Goal: Entertainment & Leisure: Consume media (video, audio)

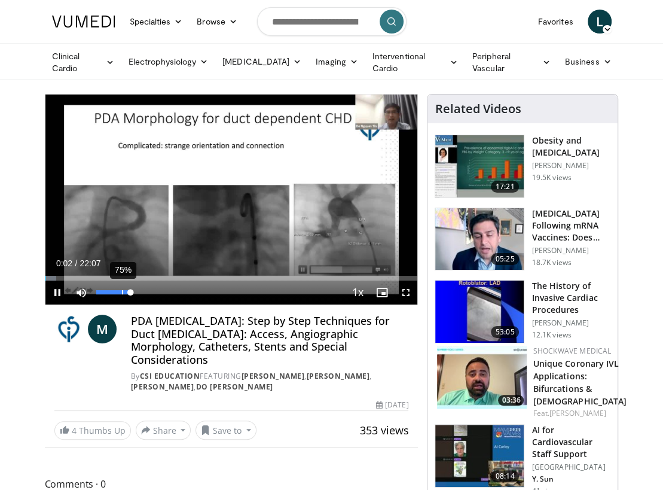
click at [122, 297] on div "75%" at bounding box center [114, 293] width 42 height 24
drag, startPoint x: 118, startPoint y: 294, endPoint x: 104, endPoint y: 294, distance: 13.8
click at [104, 294] on div "25%" at bounding box center [114, 293] width 42 height 24
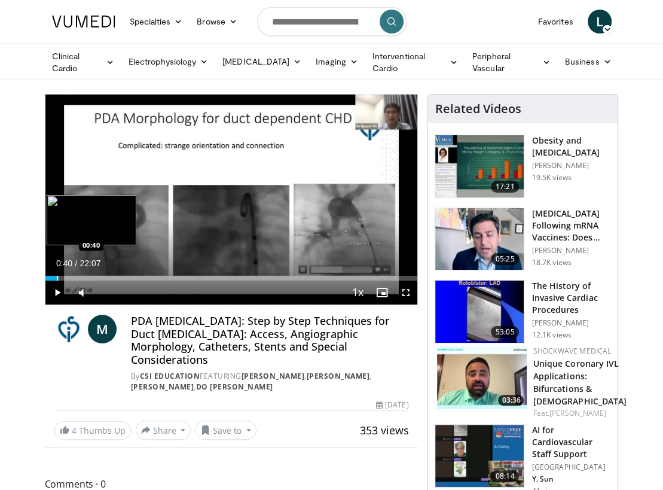
click at [57, 276] on div "Progress Bar" at bounding box center [57, 278] width 1 height 5
click at [64, 276] on video-js "**********" at bounding box center [231, 200] width 373 height 210
click at [74, 277] on div "Progress Bar" at bounding box center [74, 278] width 1 height 5
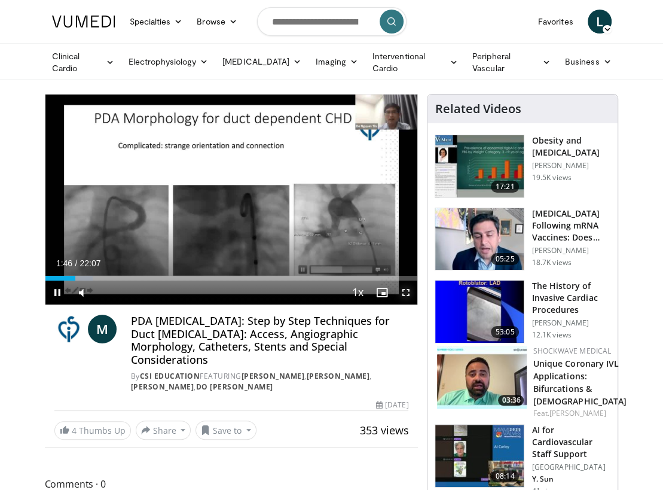
click at [401, 288] on span "Video Player" at bounding box center [406, 293] width 24 height 24
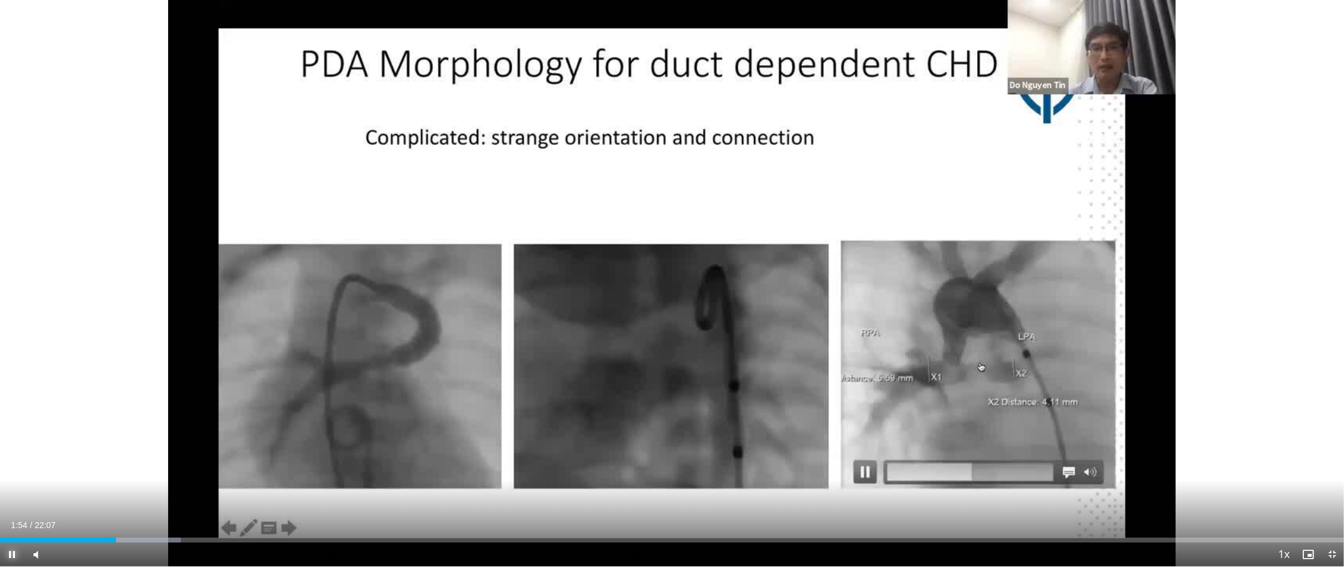
click at [10, 489] on span "Video Player" at bounding box center [12, 555] width 24 height 24
click at [16, 489] on span "Video Player" at bounding box center [12, 555] width 24 height 24
click at [10, 489] on video-js "**********" at bounding box center [672, 283] width 1344 height 567
click at [11, 489] on span "Video Player" at bounding box center [12, 555] width 24 height 24
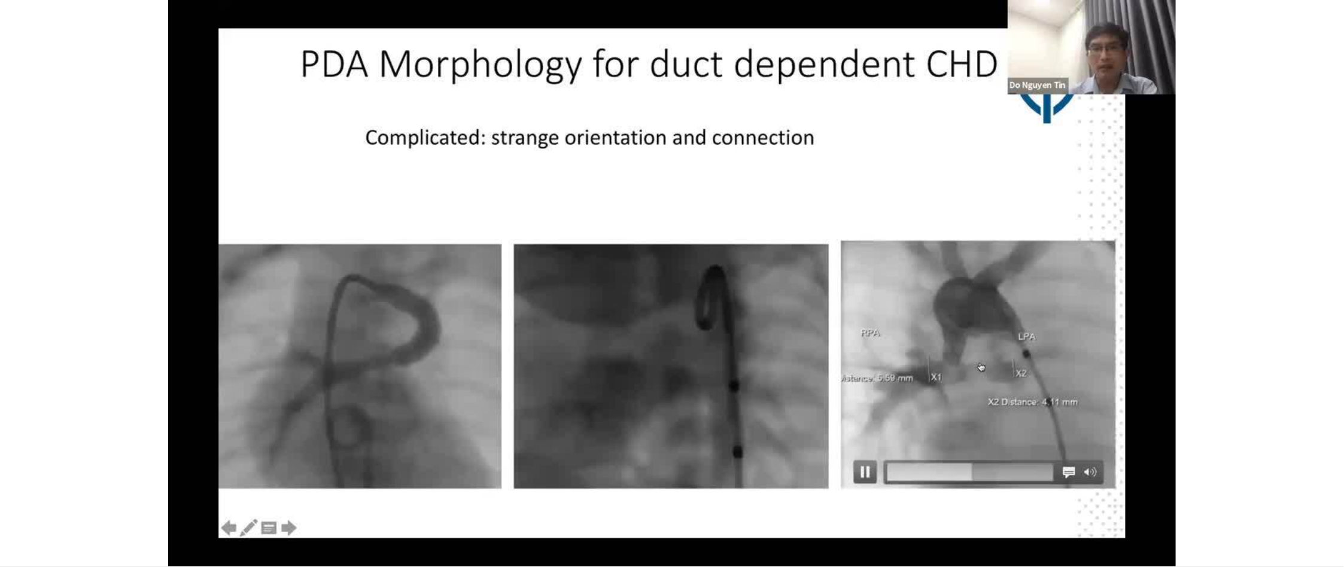
click at [11, 489] on div "10 seconds Tap to unmute" at bounding box center [672, 283] width 1344 height 566
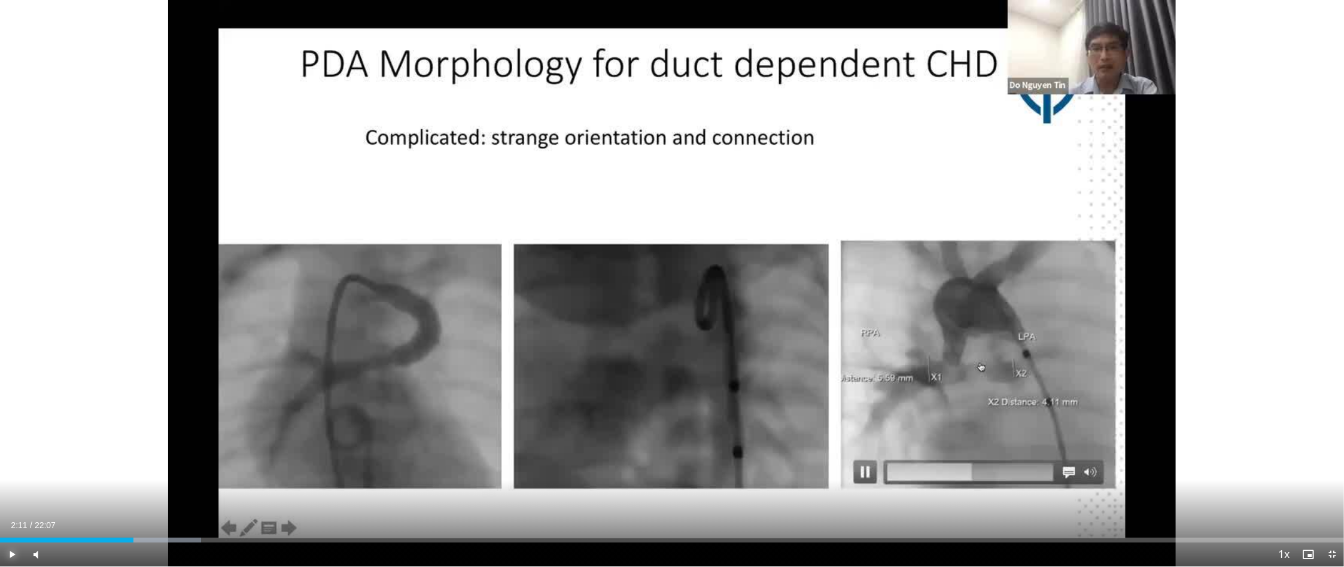
click at [11, 489] on span "Video Player" at bounding box center [12, 555] width 24 height 24
click at [11, 489] on video-js "**********" at bounding box center [672, 283] width 1344 height 567
click at [12, 489] on span "Video Player" at bounding box center [12, 555] width 24 height 24
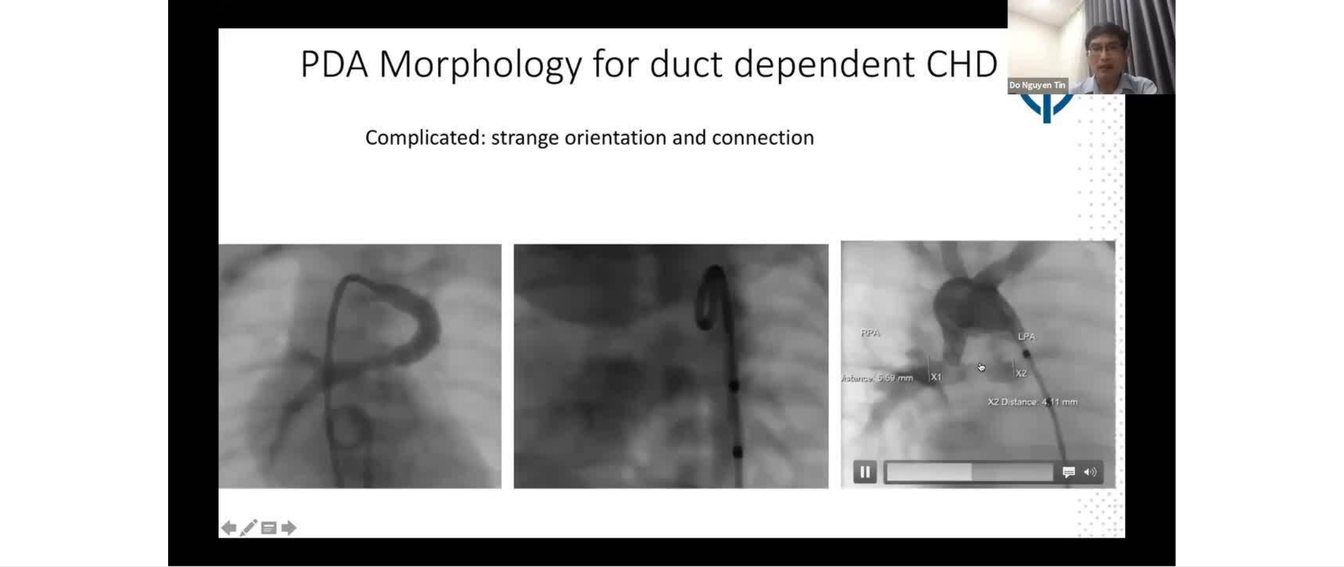
click at [12, 489] on div "10 seconds Tap to unmute" at bounding box center [672, 283] width 1344 height 566
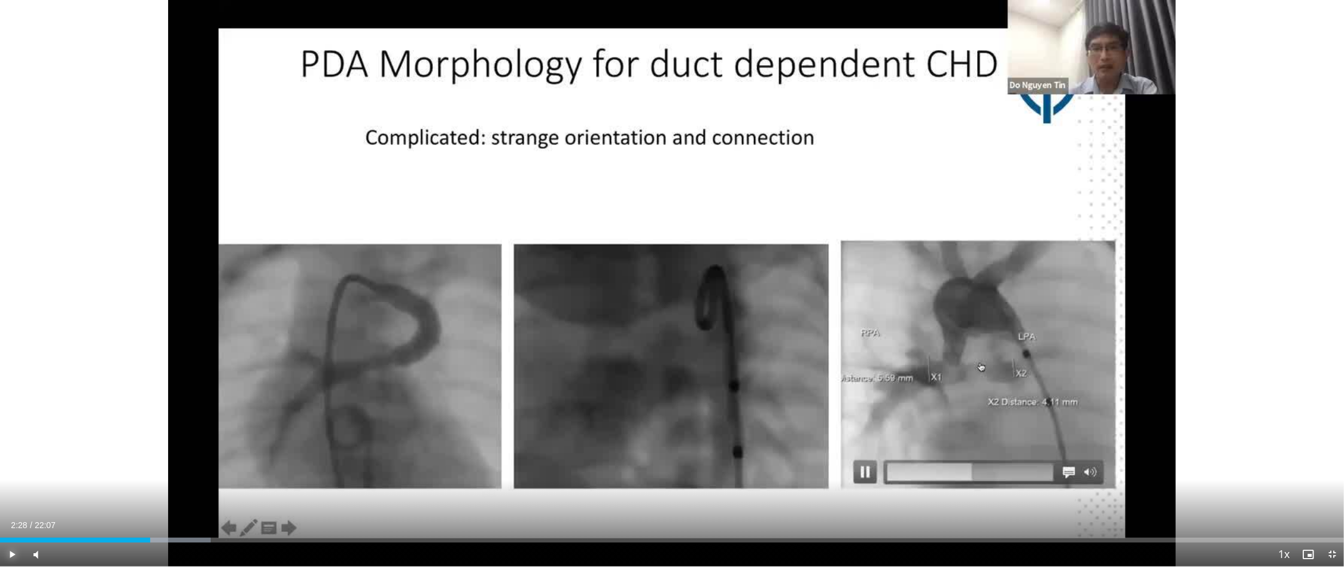
click at [12, 489] on span "Video Player" at bounding box center [12, 555] width 24 height 24
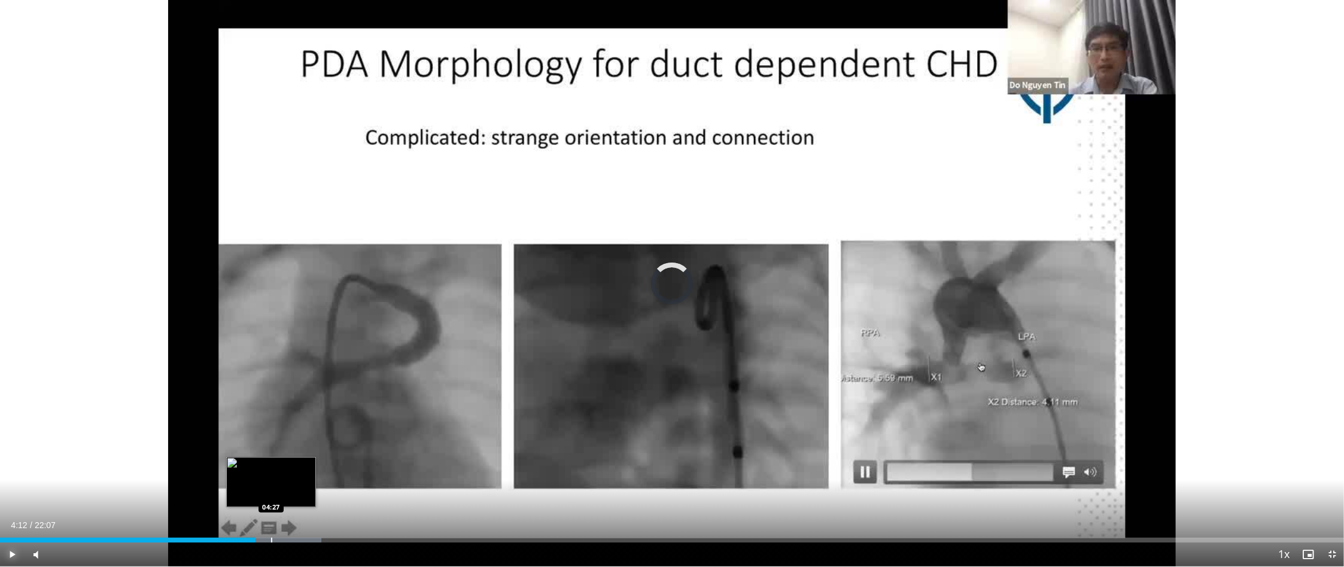
click at [271, 489] on div "Progress Bar" at bounding box center [271, 540] width 1 height 5
click at [10, 489] on span "Video Player" at bounding box center [12, 555] width 24 height 24
click at [13, 489] on span "Video Player" at bounding box center [12, 555] width 24 height 24
click at [11, 489] on span "Video Player" at bounding box center [12, 555] width 24 height 24
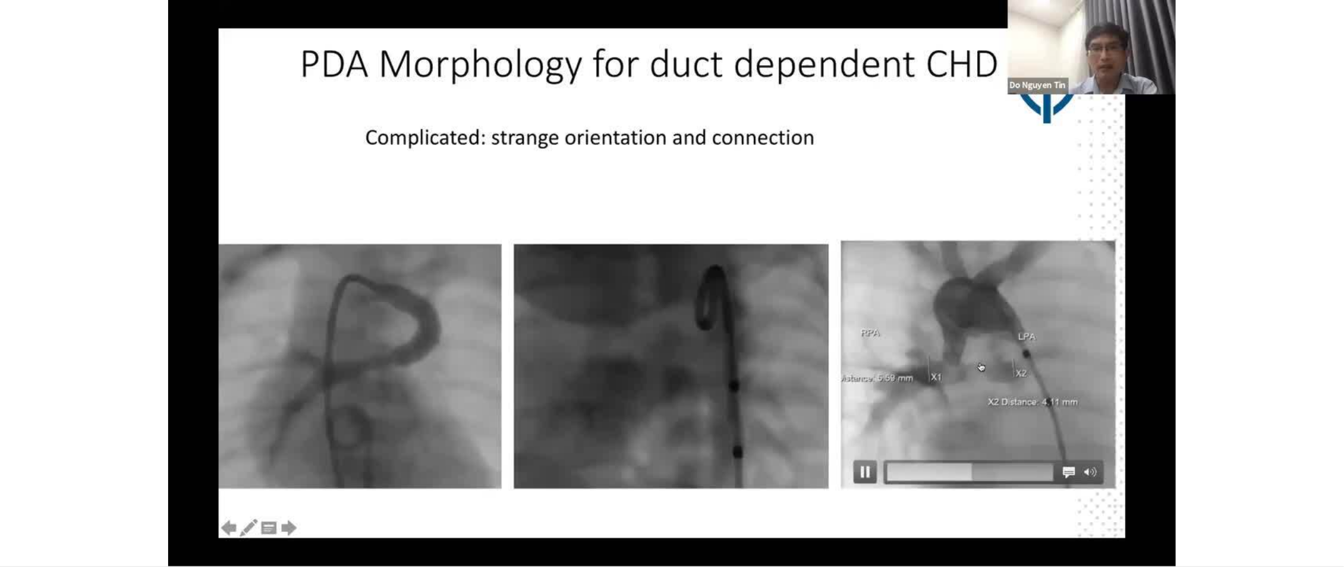
click at [0, 489] on button "Pause" at bounding box center [12, 555] width 24 height 24
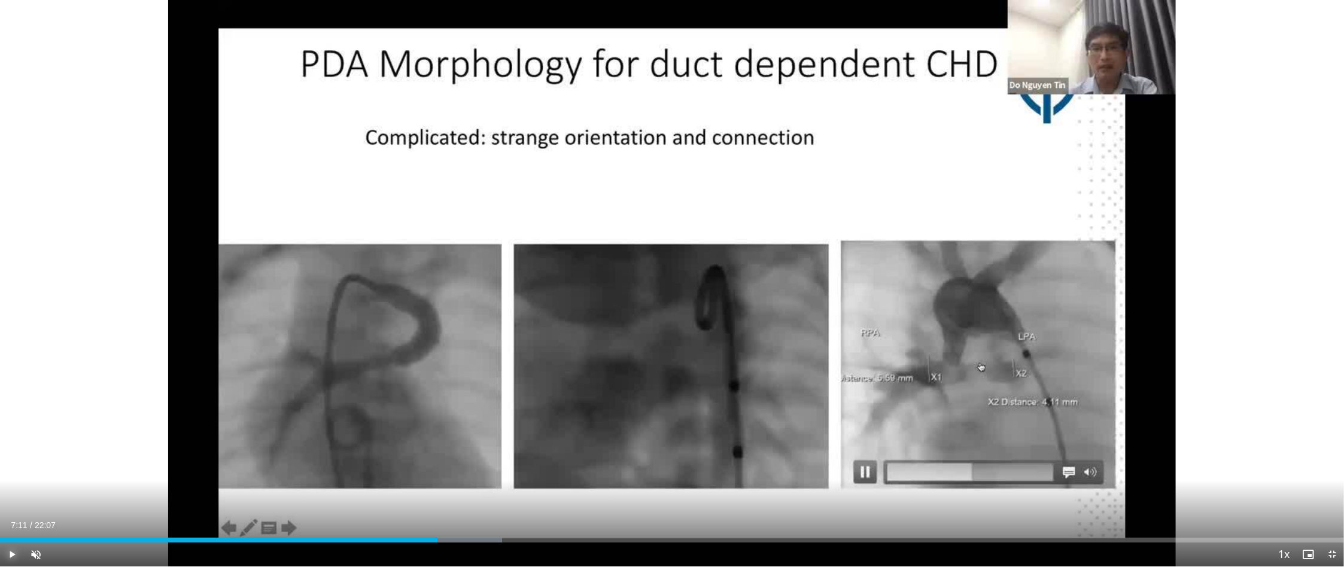
click at [0, 489] on button "Play" at bounding box center [12, 555] width 24 height 24
click at [42, 489] on span "Video Player" at bounding box center [36, 555] width 24 height 24
click at [523, 489] on div "Loaded : 41.11% 08:03 08:36" at bounding box center [672, 536] width 1344 height 11
click at [543, 489] on div "Loaded : 44.10% 08:45 08:56" at bounding box center [672, 536] width 1344 height 11
click at [14, 489] on span "Video Player" at bounding box center [12, 555] width 24 height 24
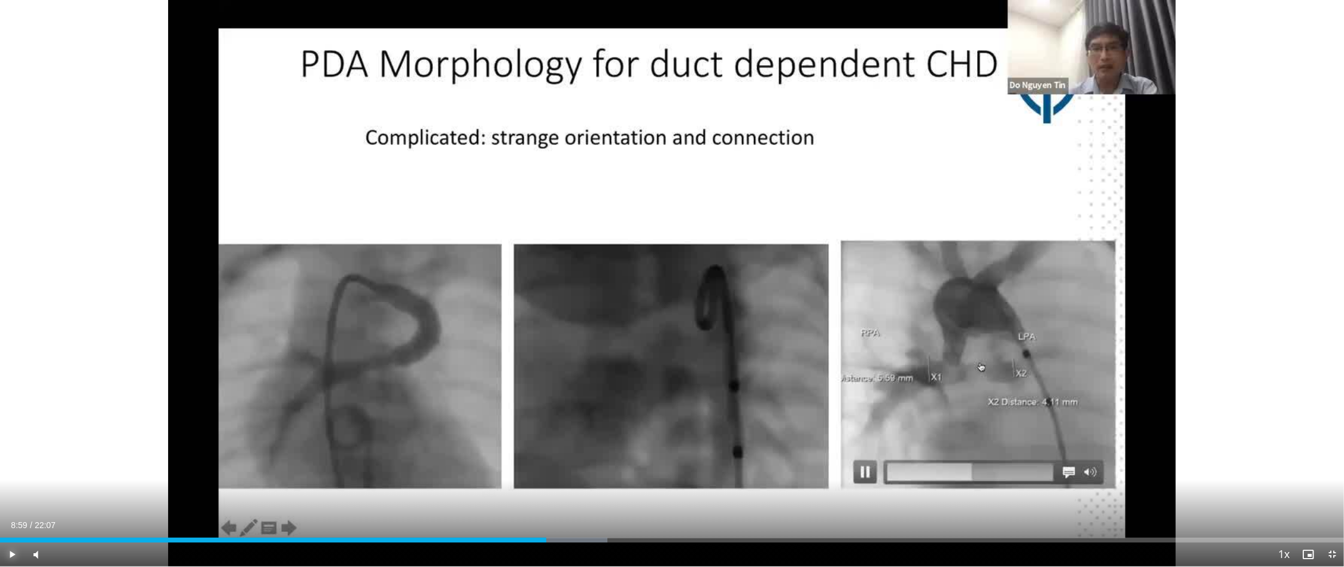
click at [19, 489] on span "Video Player" at bounding box center [12, 555] width 24 height 24
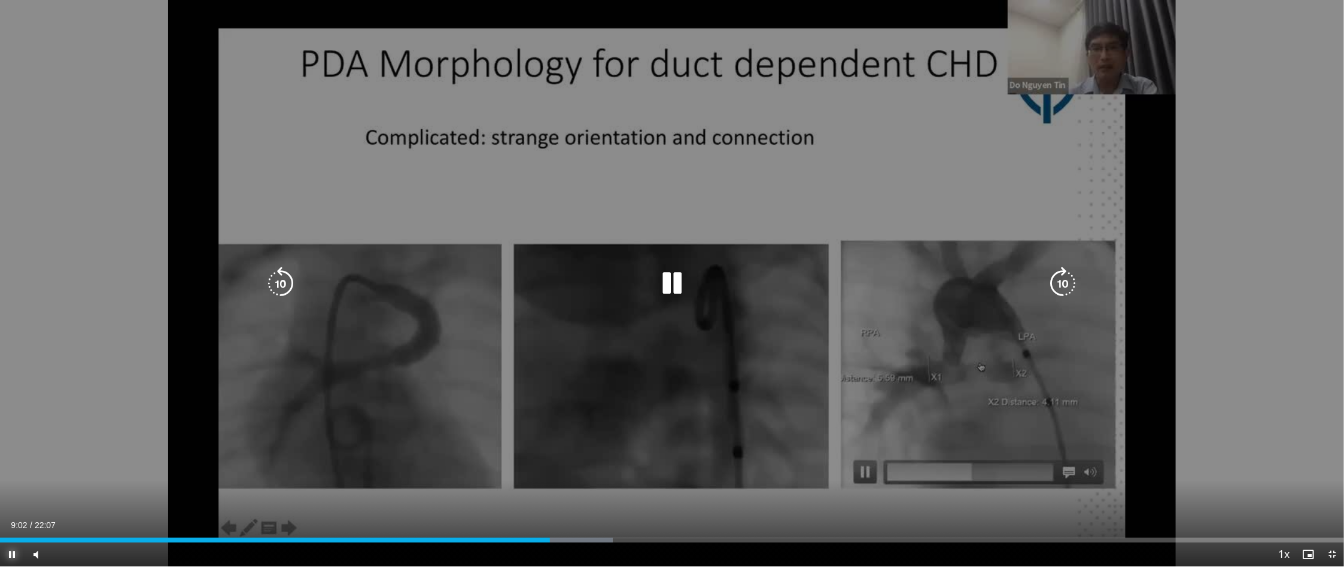
click at [583, 489] on div "Loaded : 45.59% 09:02 09:34" at bounding box center [672, 536] width 1344 height 11
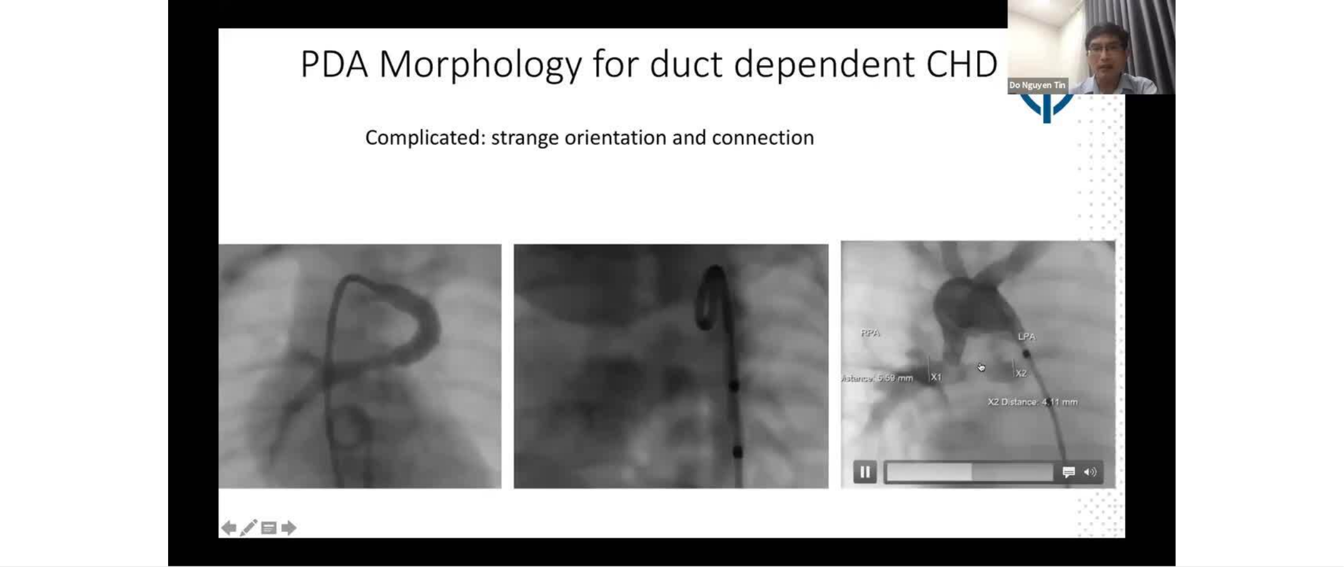
click at [13, 489] on div "10 seconds Tap to unmute" at bounding box center [672, 283] width 1344 height 566
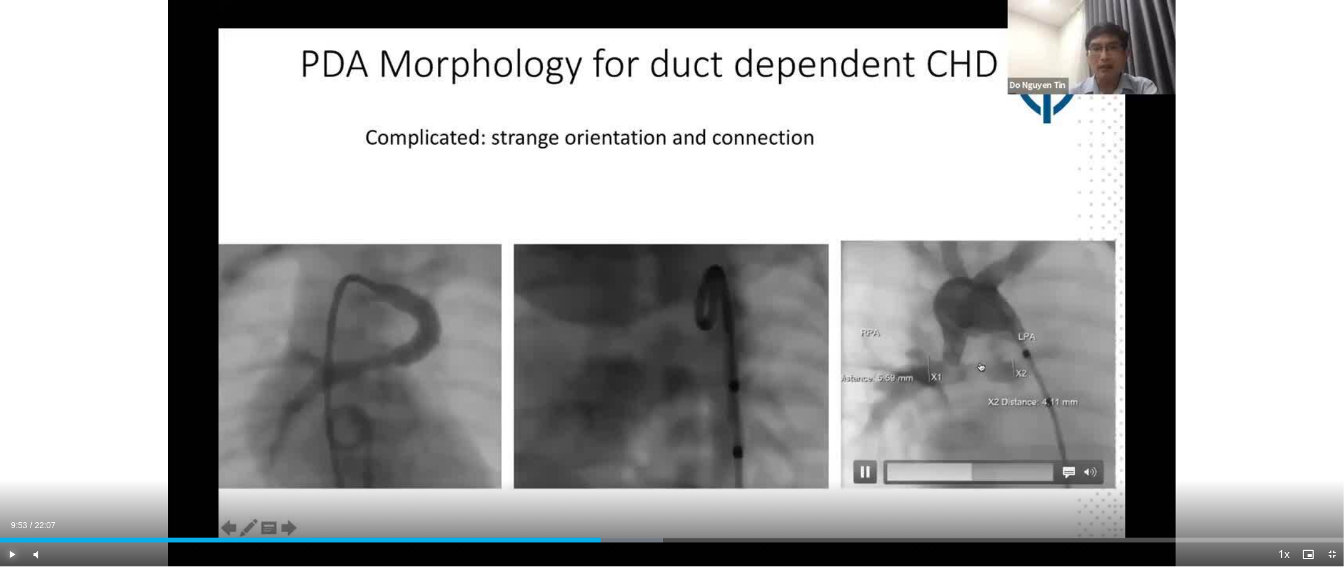
click at [13, 489] on span "Video Player" at bounding box center [12, 555] width 24 height 24
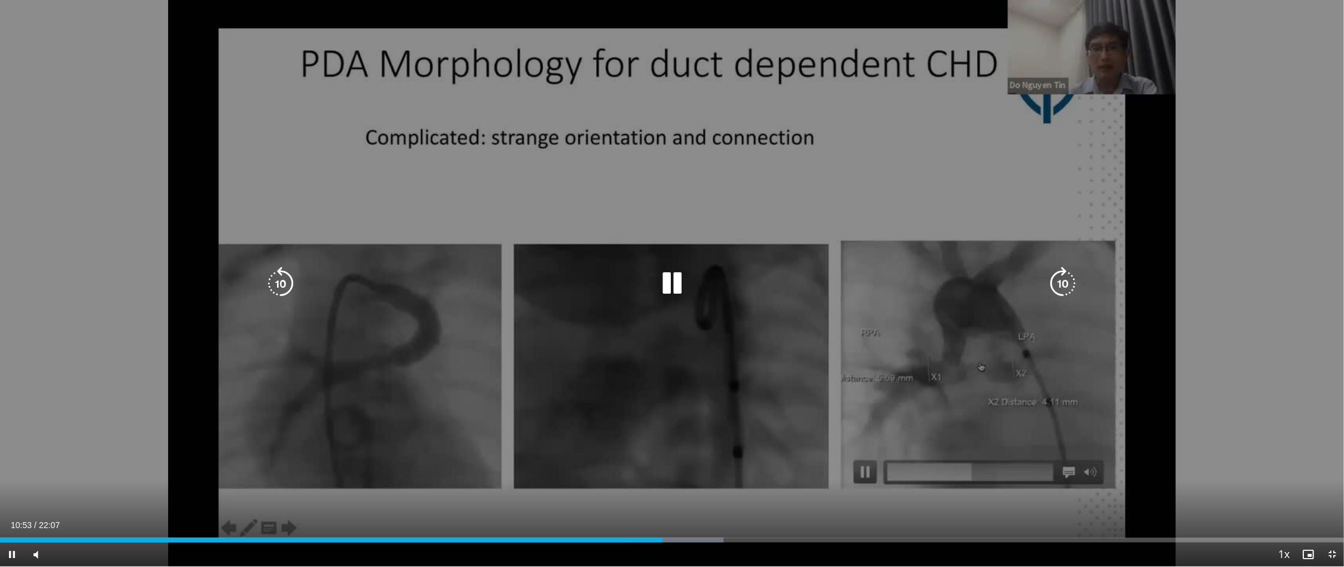
click at [663, 334] on div "10 seconds Tap to unmute" at bounding box center [672, 283] width 1344 height 566
click at [663, 489] on video-js "**********" at bounding box center [672, 283] width 1344 height 567
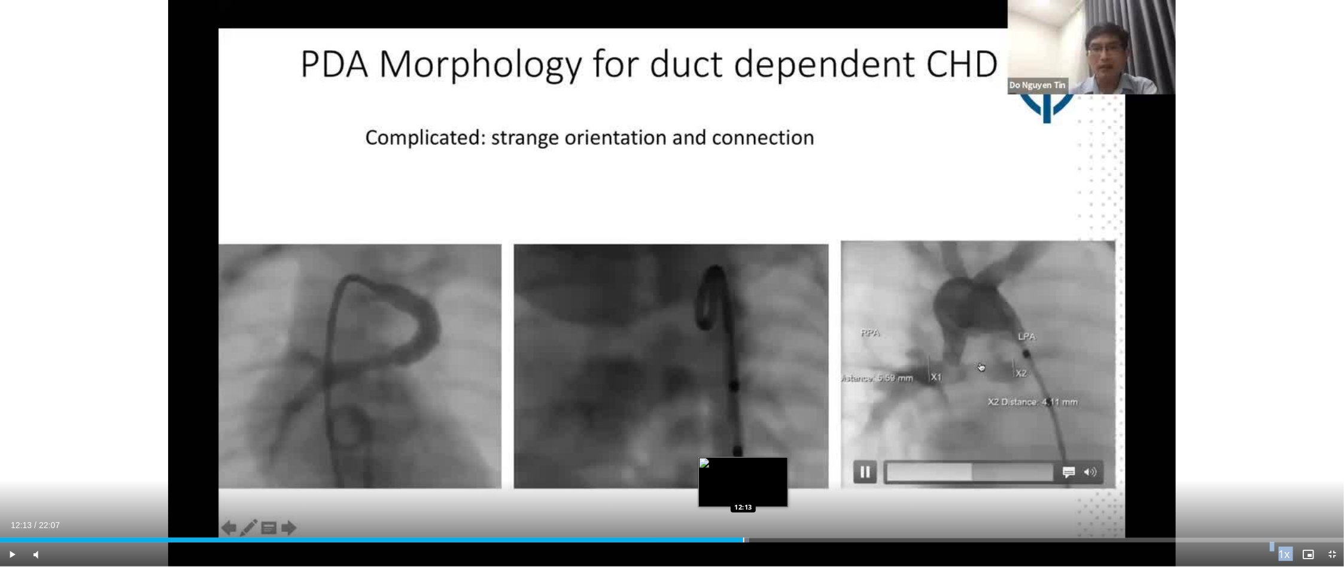
click at [663, 489] on div "Progress Bar" at bounding box center [743, 540] width 1 height 5
click at [663, 489] on div "Progress Bar" at bounding box center [720, 540] width 1 height 5
click at [663, 489] on div "Loaded : 58.78% 11:50 12:00" at bounding box center [672, 536] width 1344 height 11
click at [663, 489] on div "Progress Bar" at bounding box center [745, 540] width 1 height 5
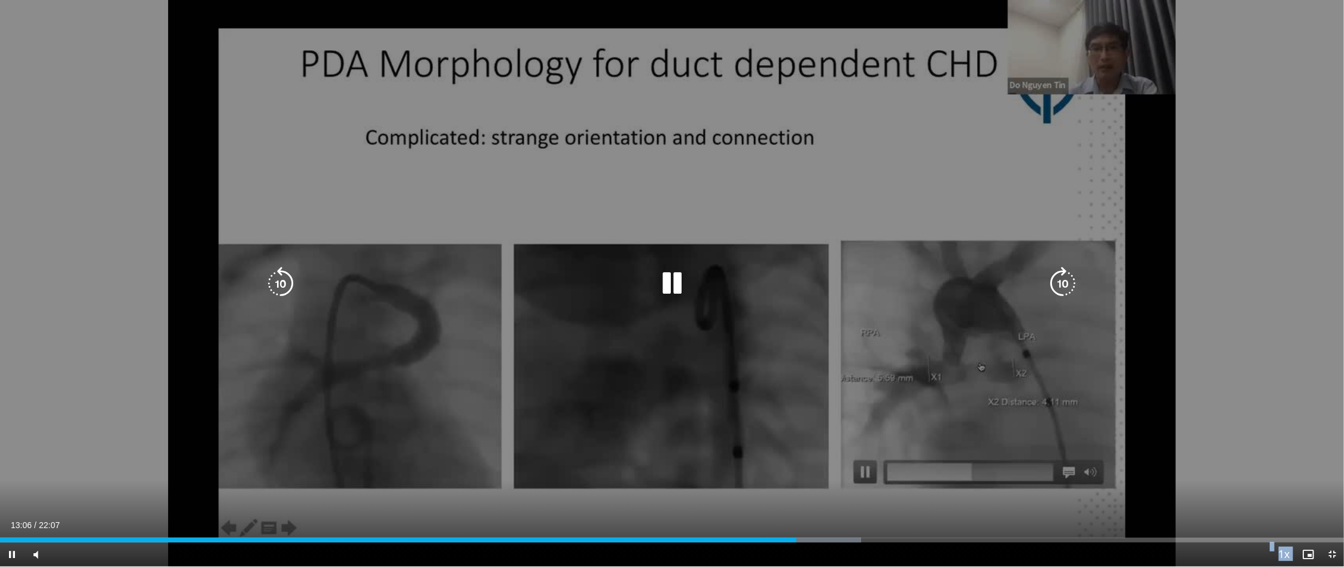
click at [129, 390] on div "10 seconds Tap to unmute" at bounding box center [672, 283] width 1344 height 566
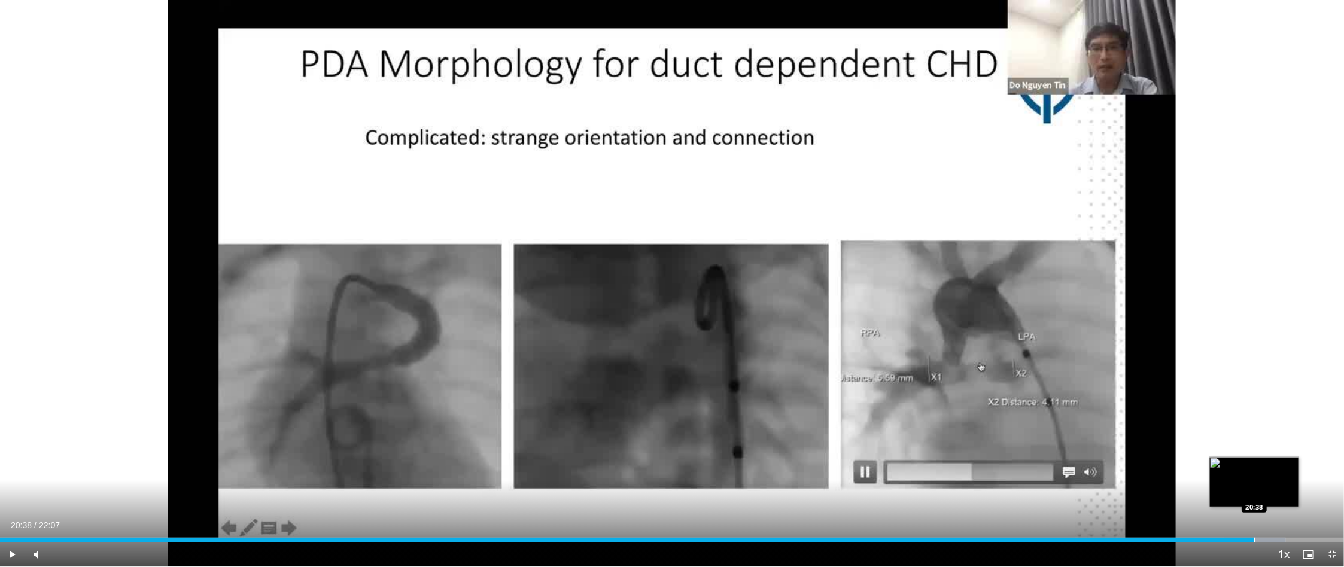
click at [663, 489] on div "Loaded : 95.68% 20:38 20:38" at bounding box center [672, 536] width 1344 height 11
click at [663, 489] on div "Progress Bar" at bounding box center [1291, 540] width 1 height 5
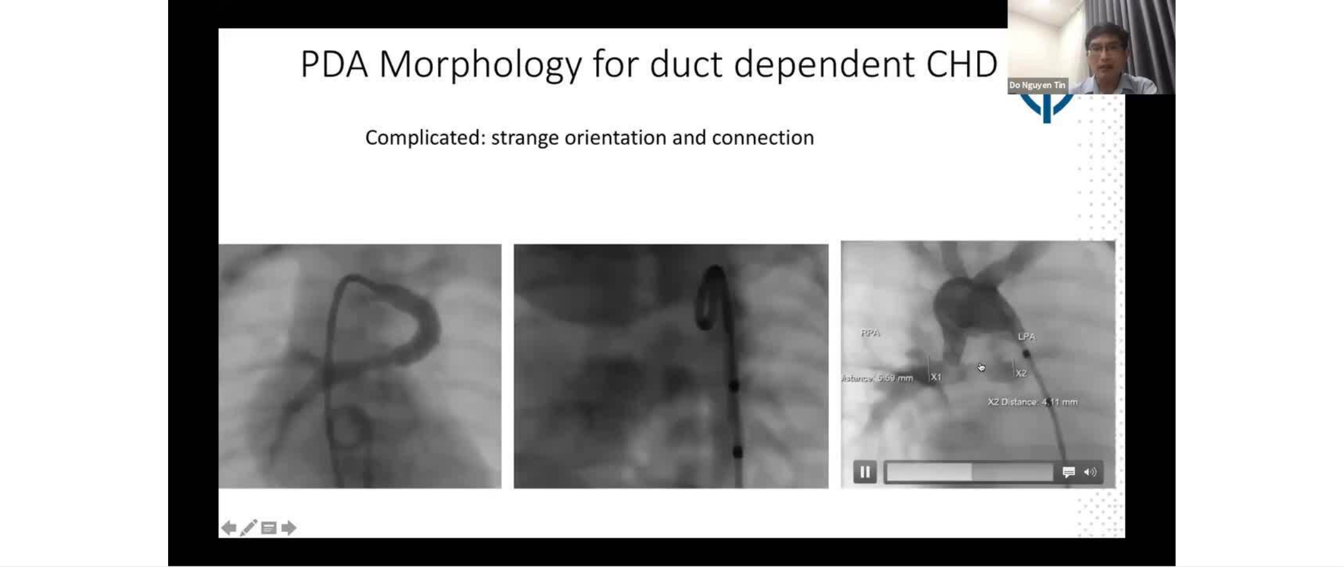
click at [663, 489] on div "10 seconds Tap to unmute" at bounding box center [672, 283] width 1344 height 566
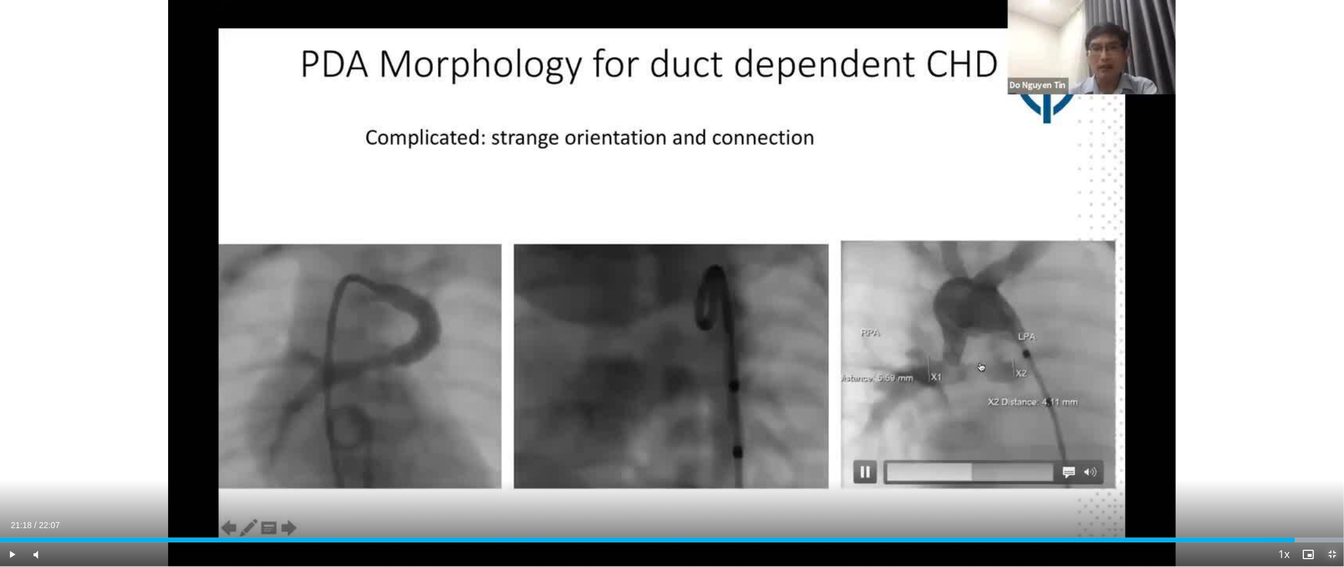
click at [663, 489] on span "Video Player" at bounding box center [1332, 555] width 24 height 24
